Goal: Ask a question: Seek information or help from site administrators or community

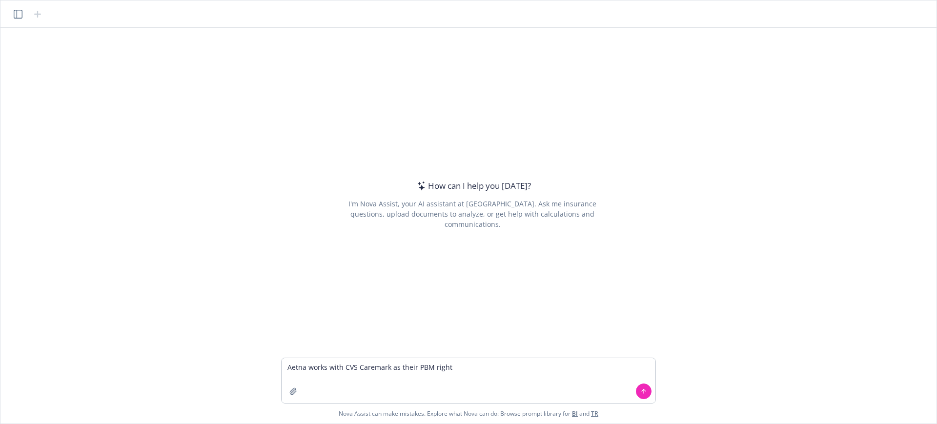
click at [288, 366] on textarea "Aetna works with CVS Caremark as their PBM right" at bounding box center [469, 380] width 374 height 45
drag, startPoint x: 438, startPoint y: 369, endPoint x: 335, endPoint y: 367, distance: 103.0
click at [335, 367] on textarea "Who is Aetna works with CVS Caremark as their PBM right" at bounding box center [469, 380] width 374 height 45
drag, startPoint x: 371, startPoint y: 369, endPoint x: 349, endPoint y: 369, distance: 21.5
click at [349, 369] on textarea "Who is Aetna PBM right" at bounding box center [469, 380] width 374 height 45
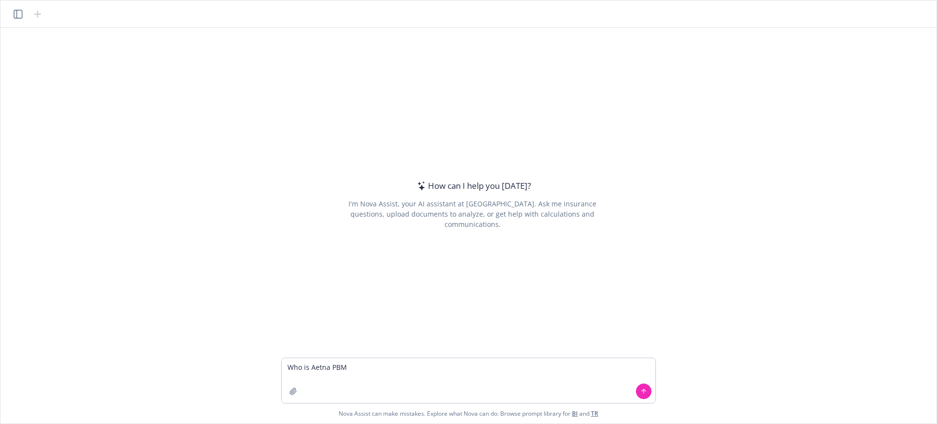
type textarea "Who is Aetna PBM?"
